Goal: Transaction & Acquisition: Purchase product/service

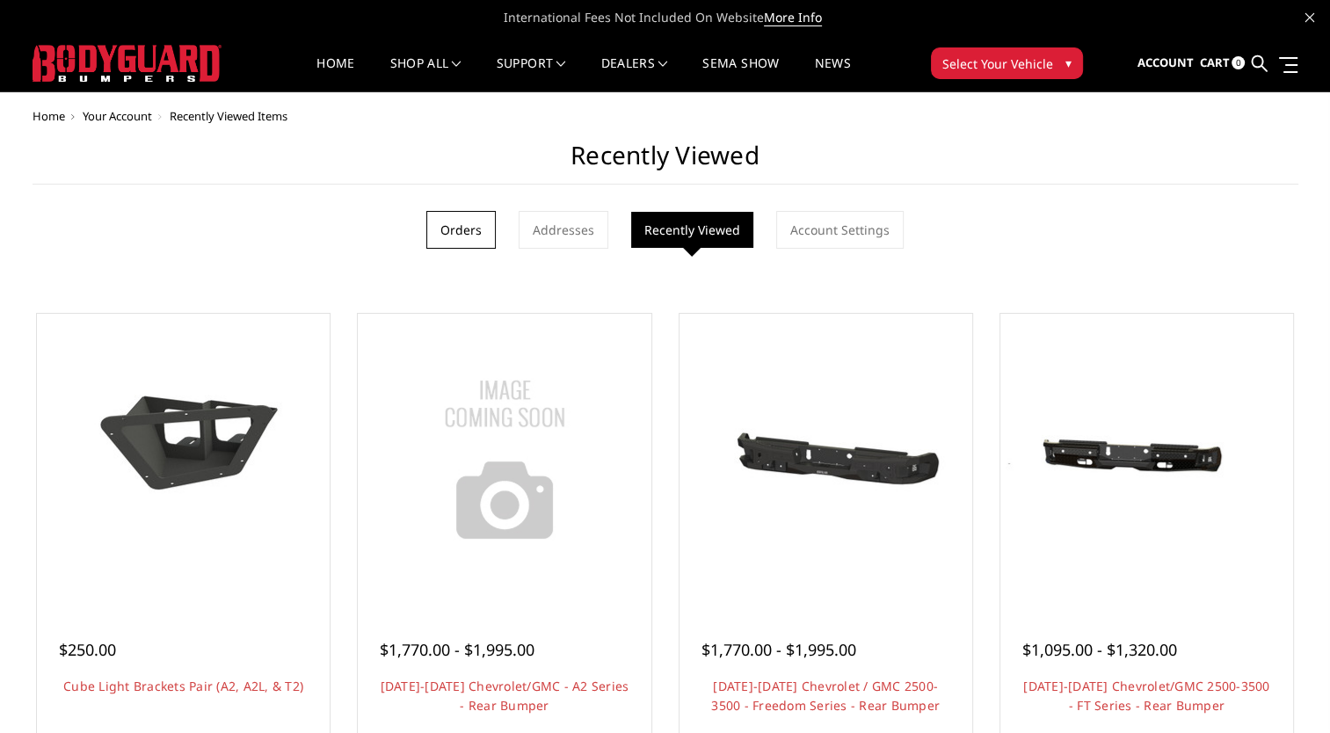
click at [486, 224] on link "Orders" at bounding box center [460, 230] width 69 height 38
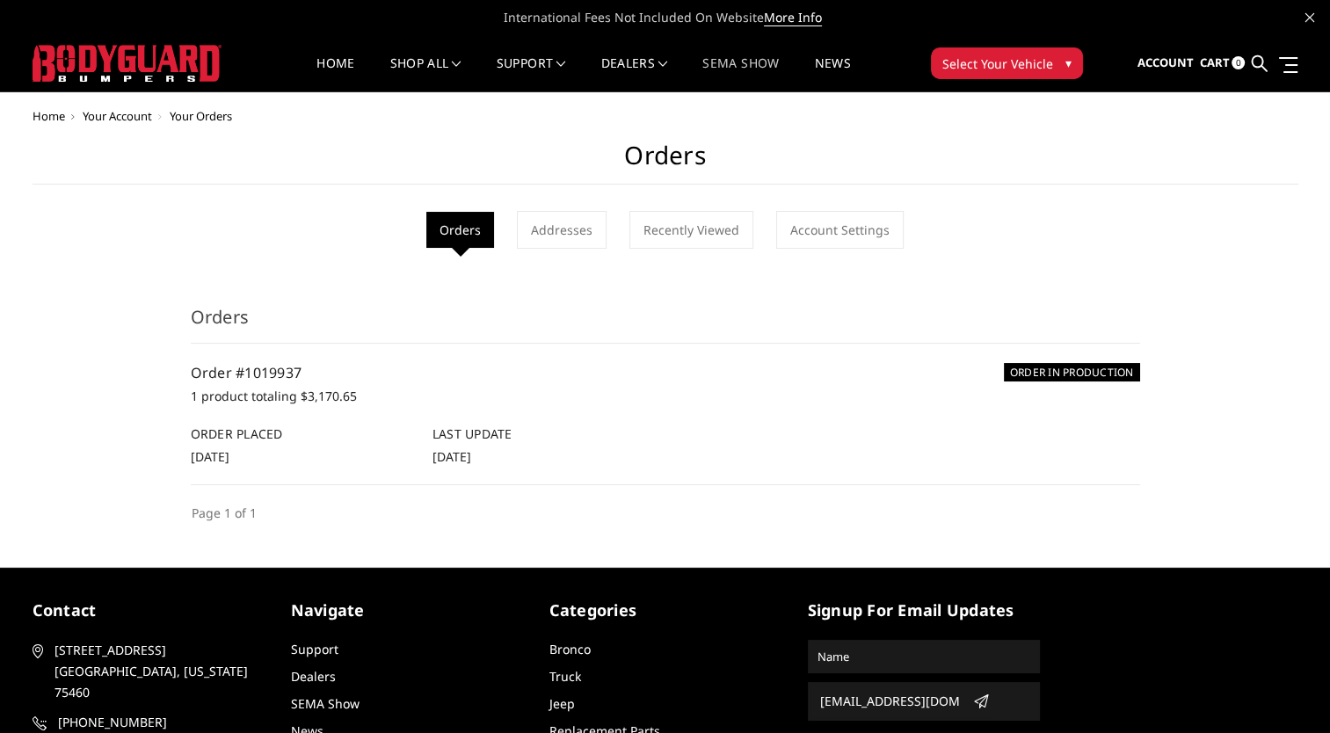
click at [751, 58] on link "SEMA Show" at bounding box center [740, 74] width 76 height 34
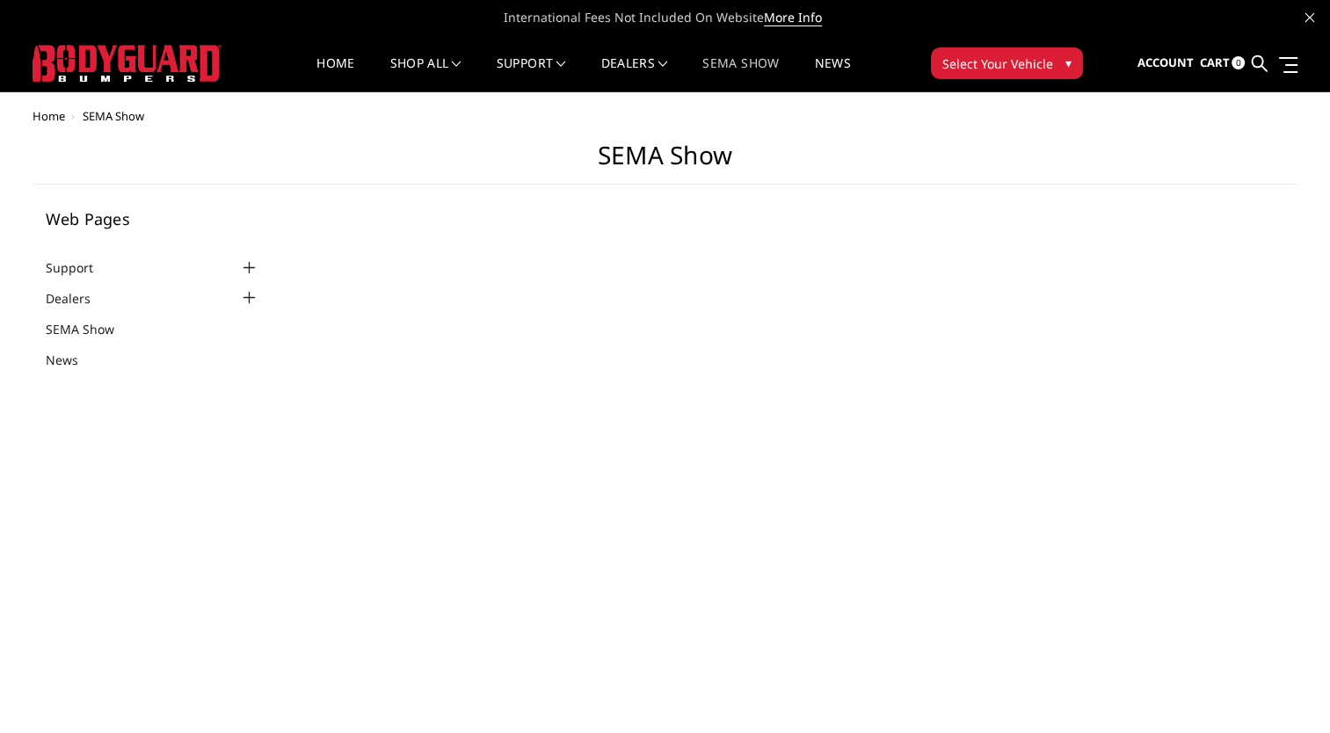
select select "US"
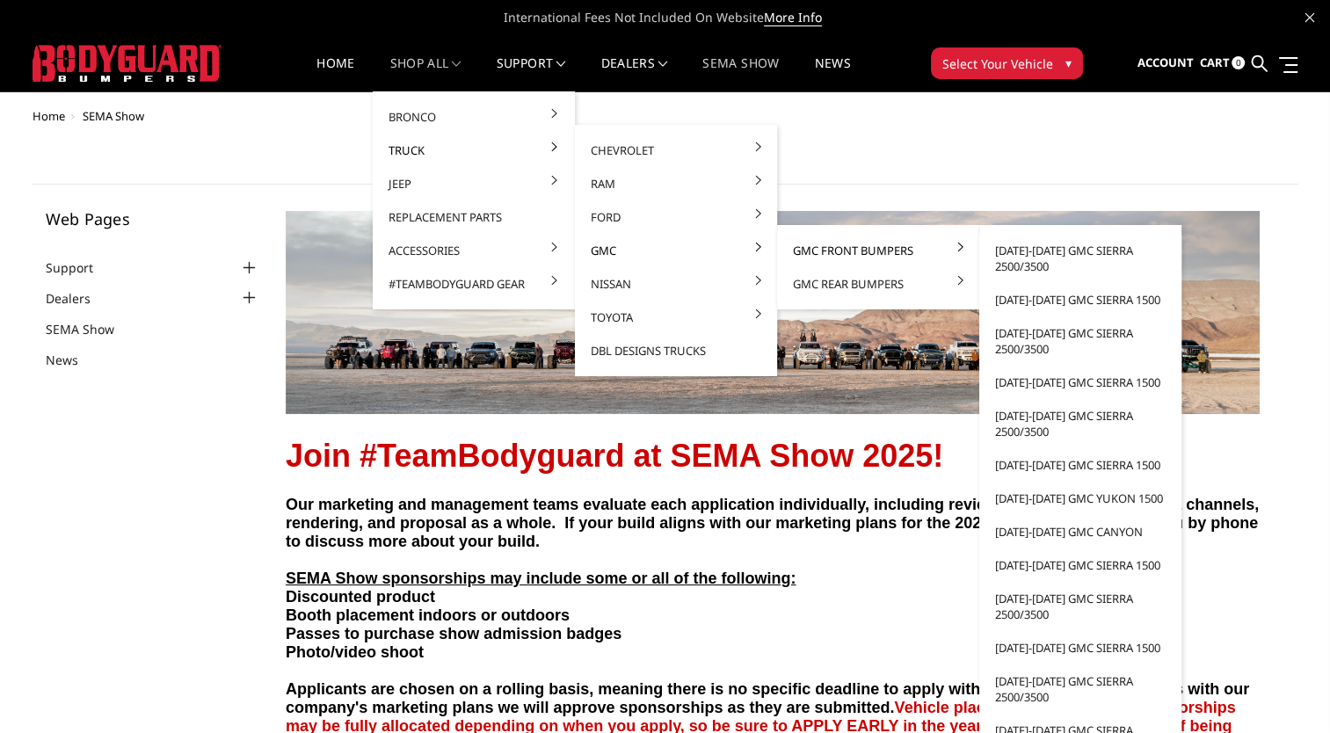
click at [877, 251] on link "GMC Front Bumpers" at bounding box center [878, 250] width 188 height 33
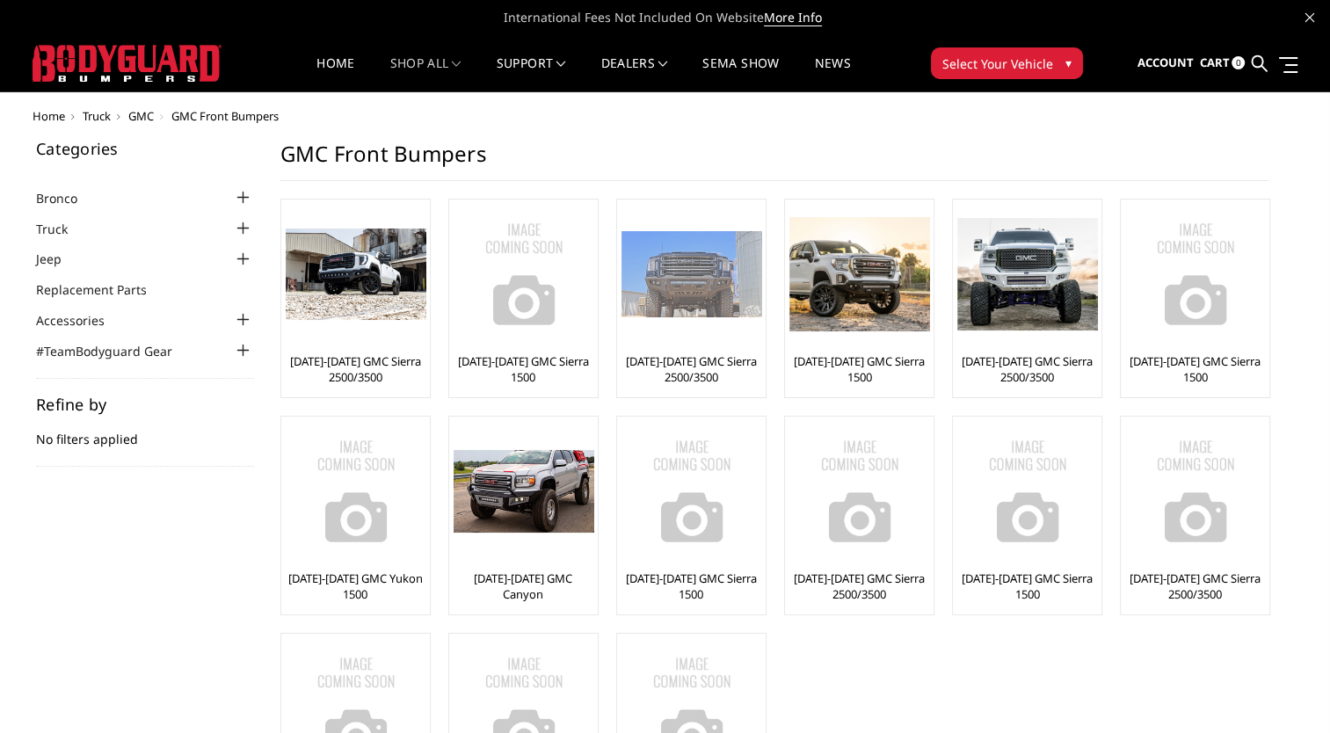
click at [668, 364] on link "[DATE]-[DATE] GMC Sierra 2500/3500" at bounding box center [692, 369] width 140 height 32
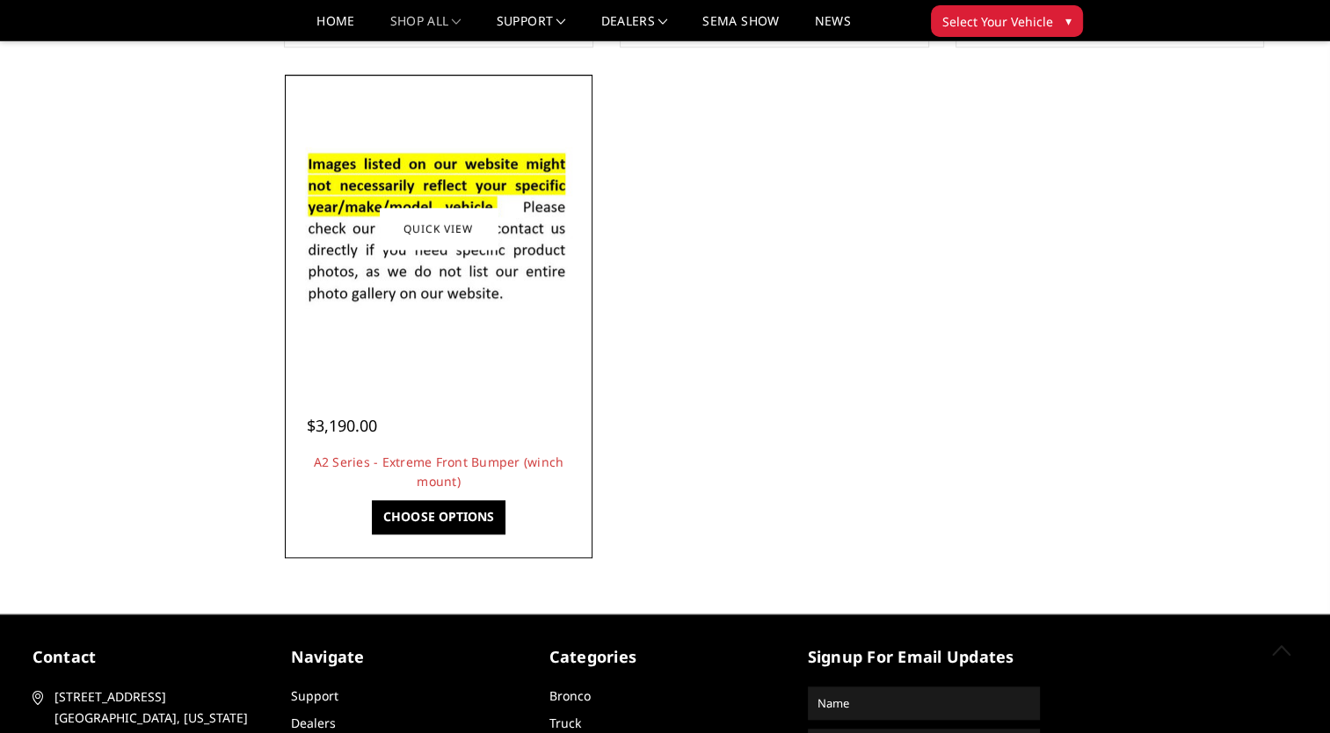
scroll to position [1582, 0]
